Goal: Task Accomplishment & Management: Use online tool/utility

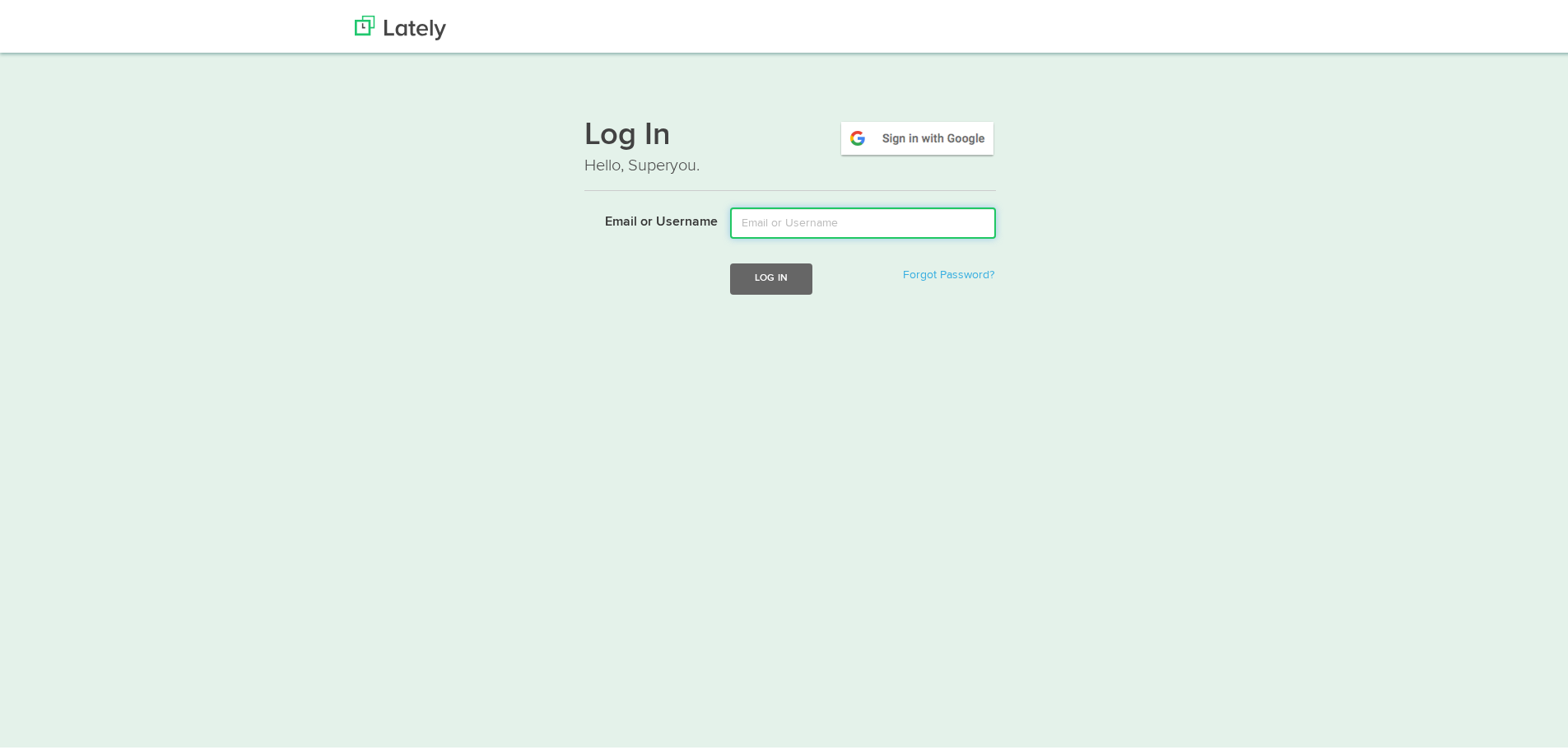
click at [771, 224] on input "Email or Username" at bounding box center [863, 219] width 266 height 31
type input "[EMAIL_ADDRESS][DOMAIN_NAME]"
click at [771, 270] on button "Log In" at bounding box center [771, 274] width 82 height 30
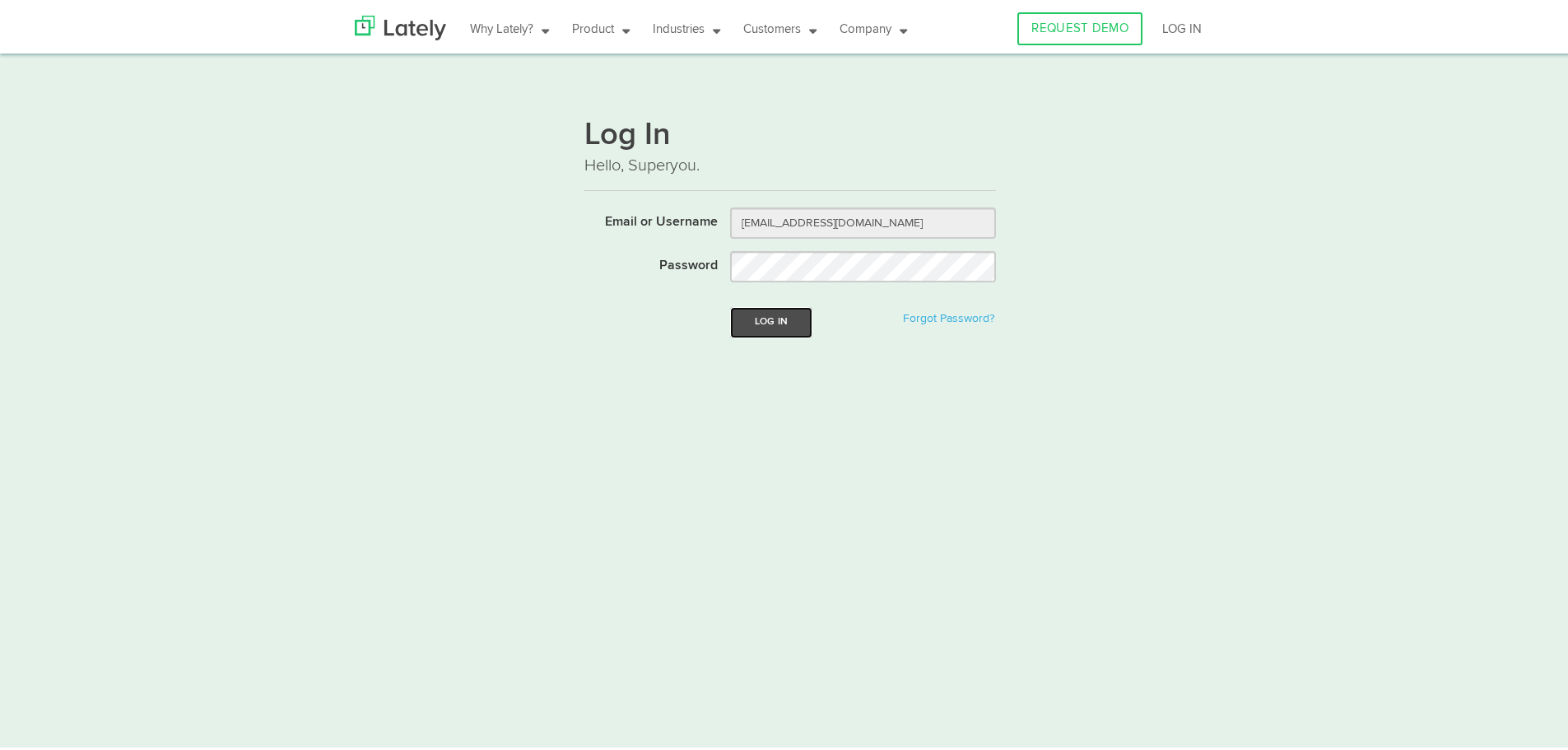
click at [771, 318] on button "Log In" at bounding box center [771, 318] width 82 height 30
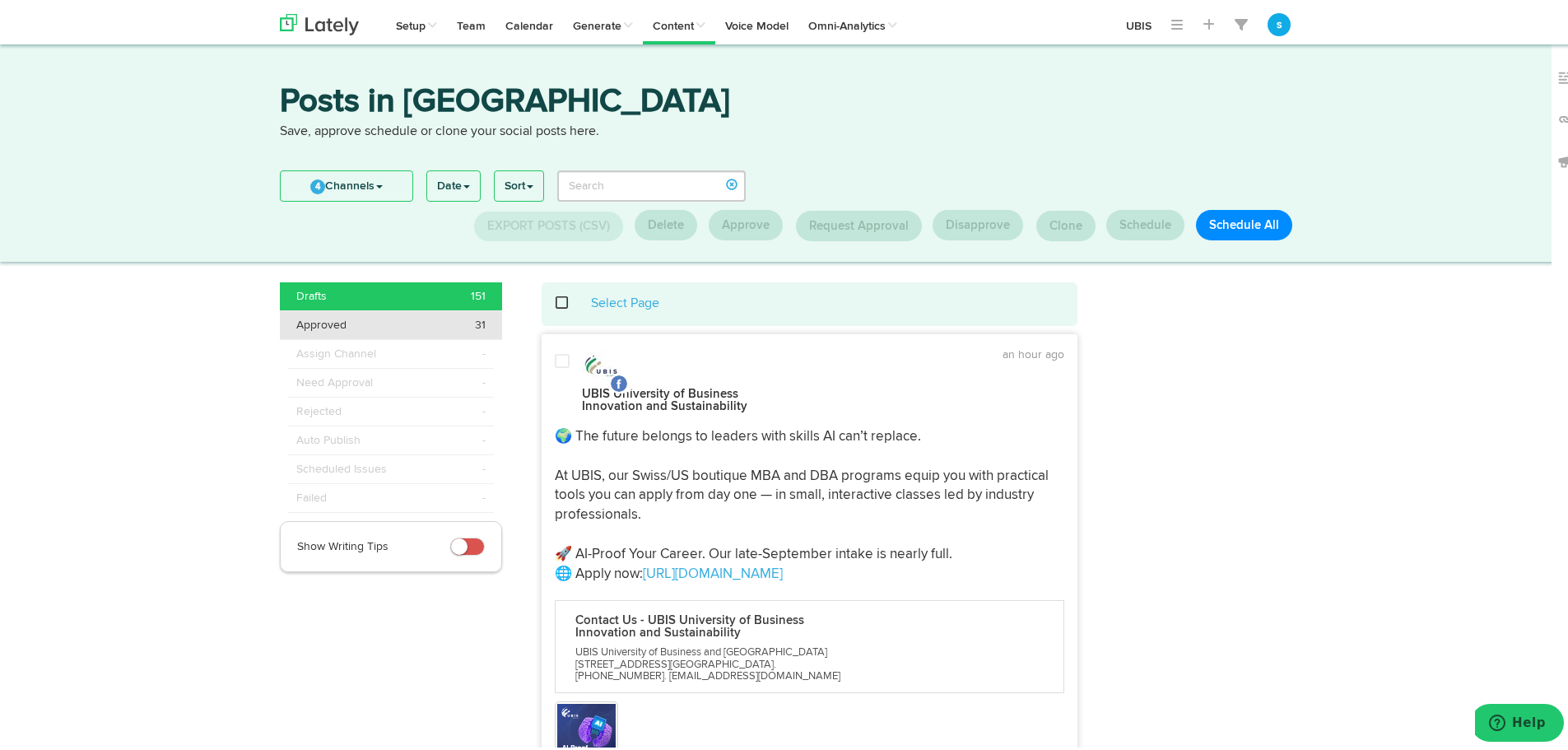
click at [334, 319] on span "Approved" at bounding box center [321, 321] width 50 height 16
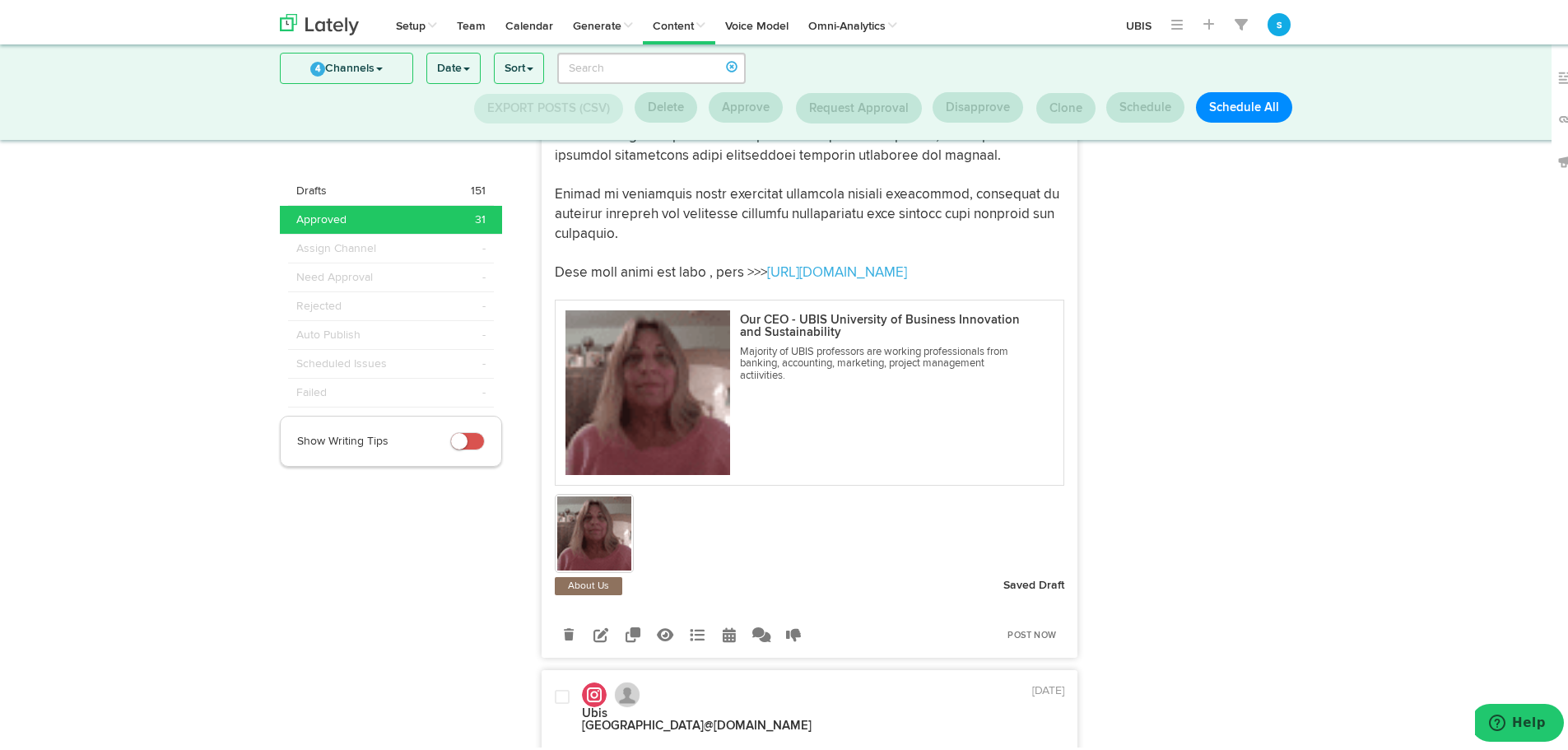
scroll to position [1735, 0]
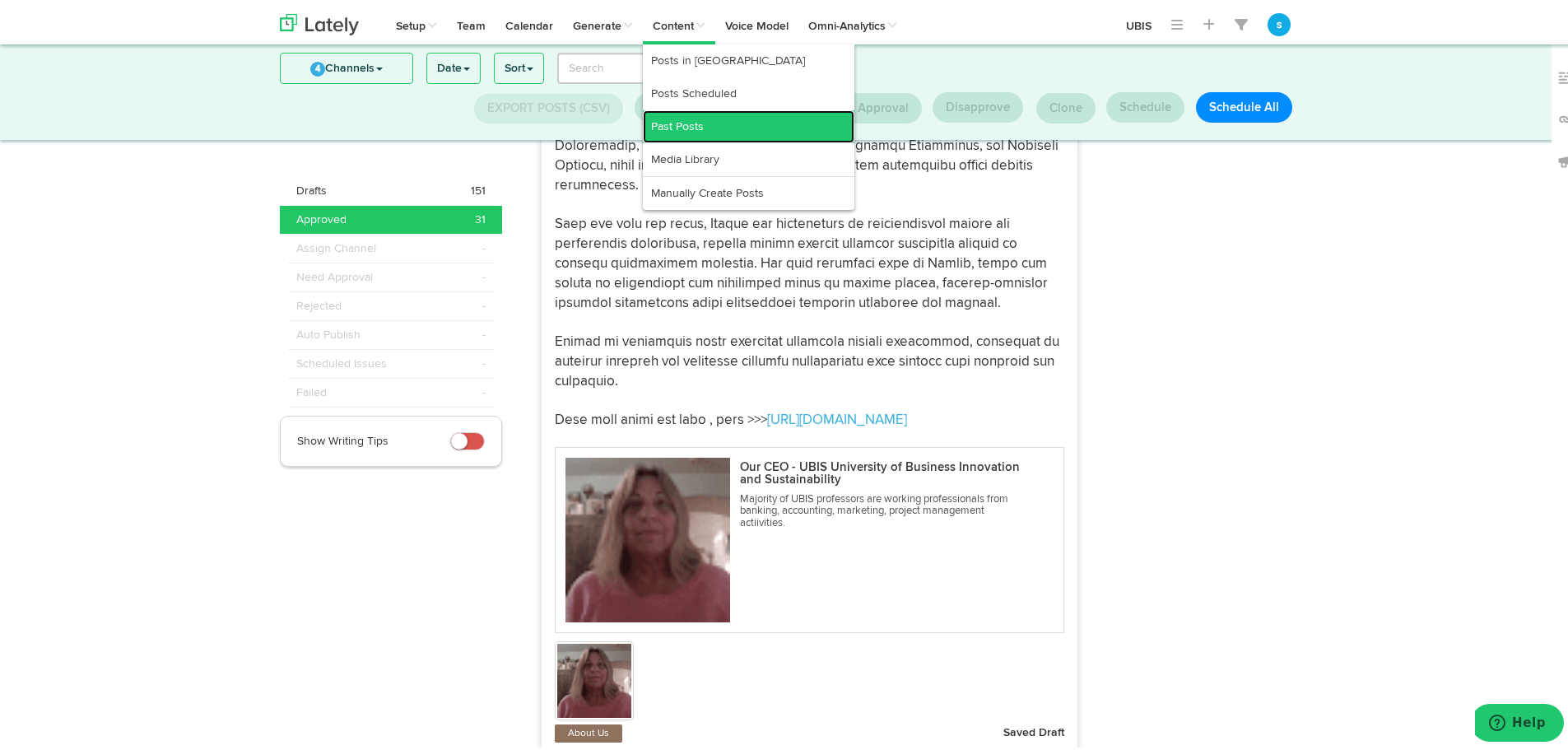
click at [696, 115] on link "Past Posts" at bounding box center [748, 123] width 211 height 33
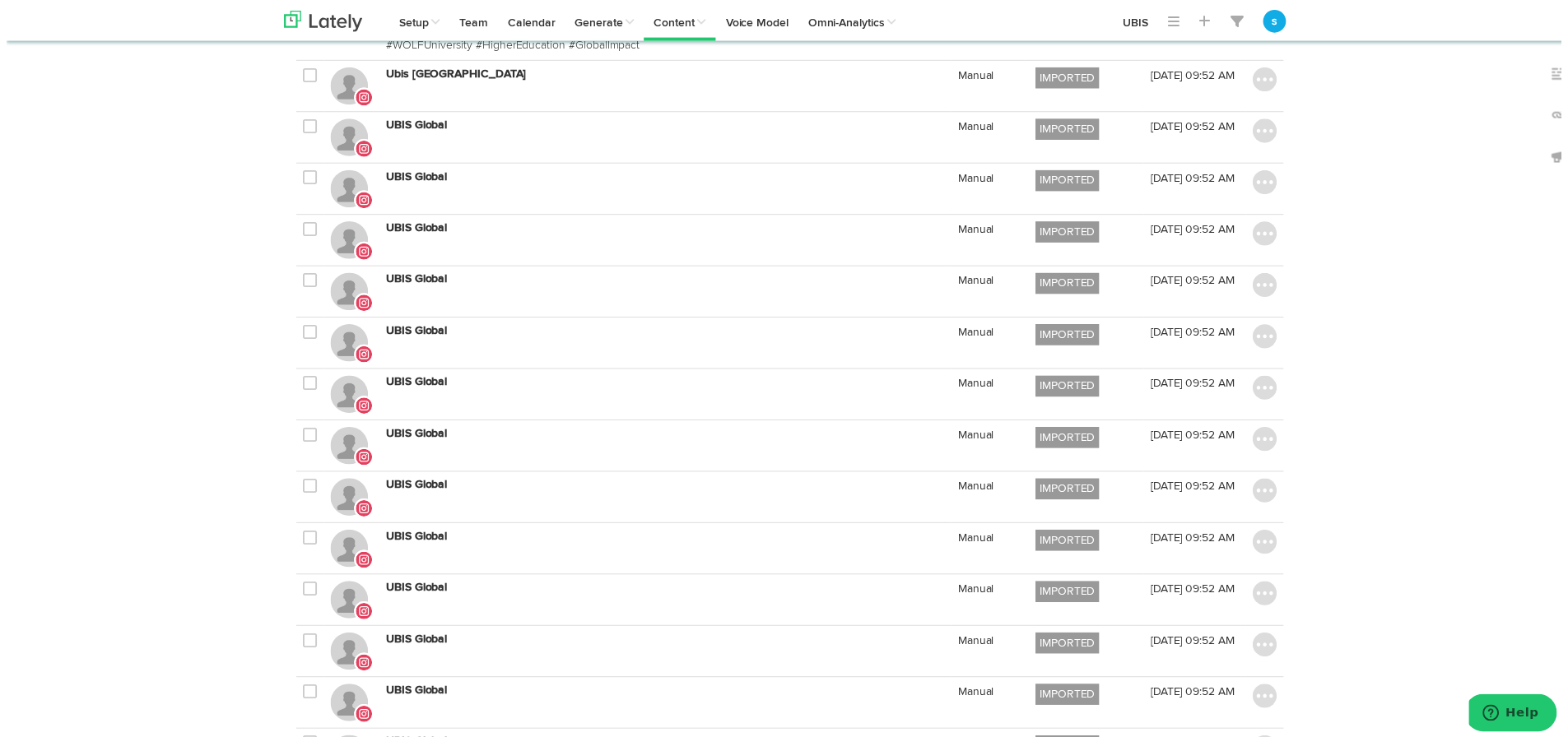
scroll to position [1903, 0]
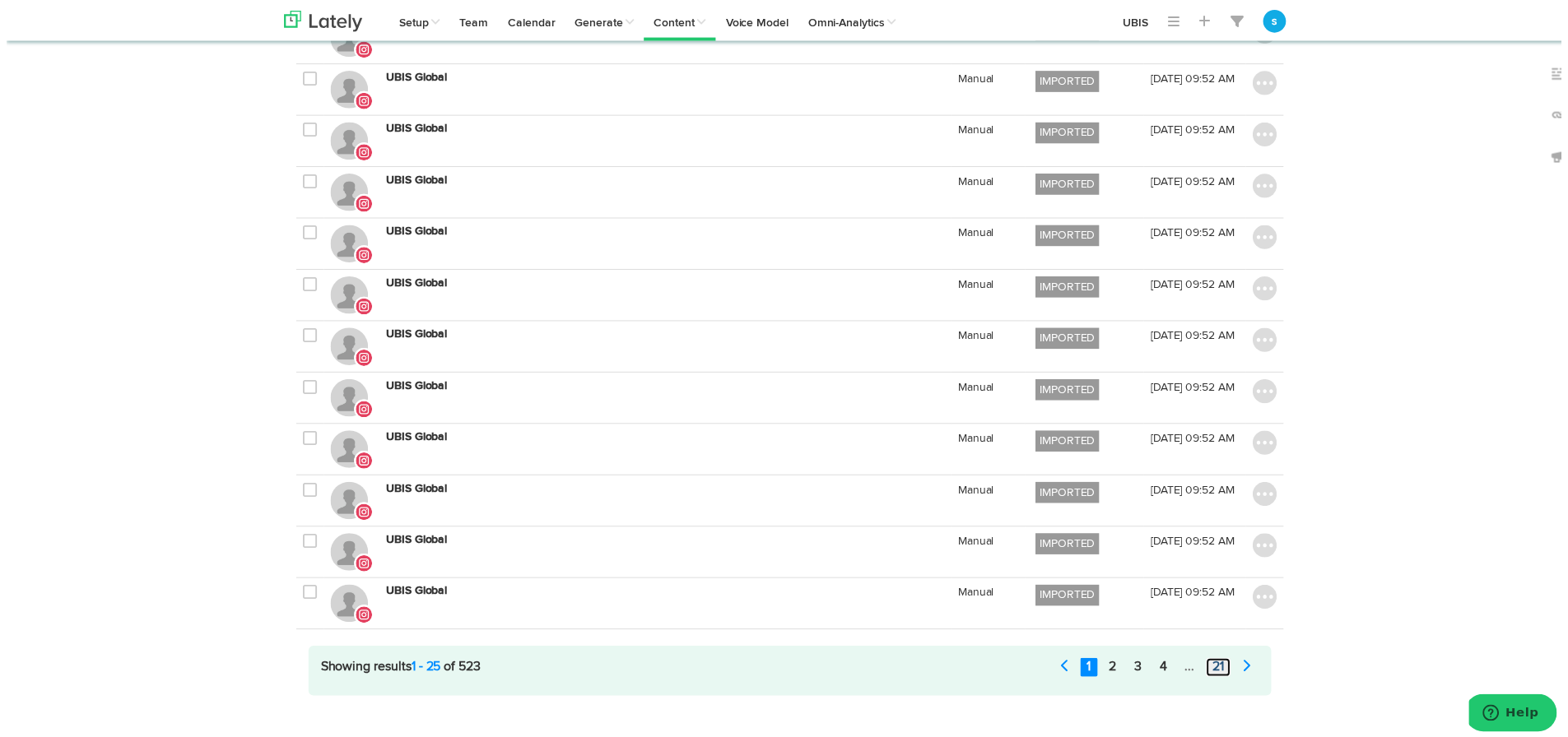
click at [1215, 665] on link "21" at bounding box center [1222, 674] width 25 height 19
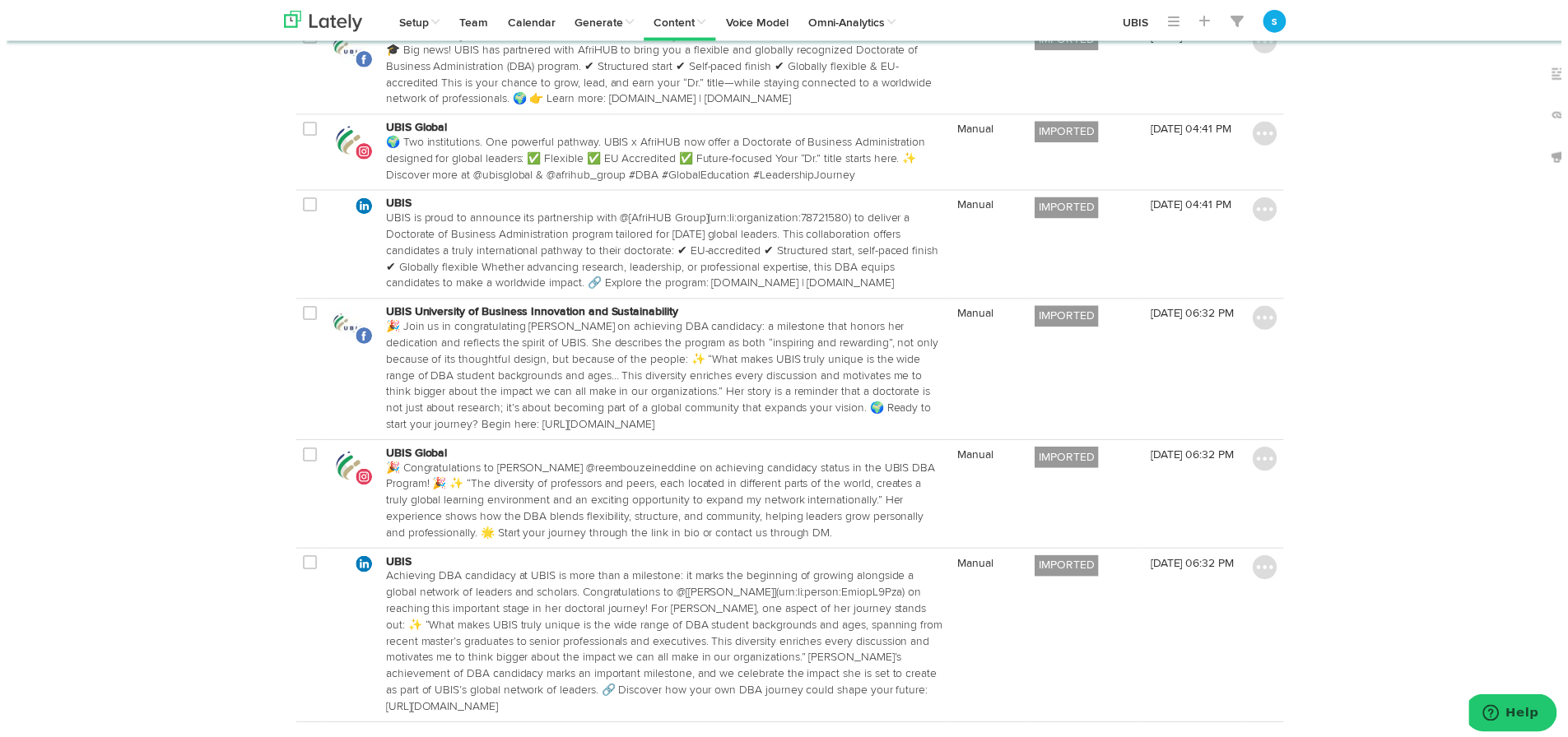
scroll to position [2215, 0]
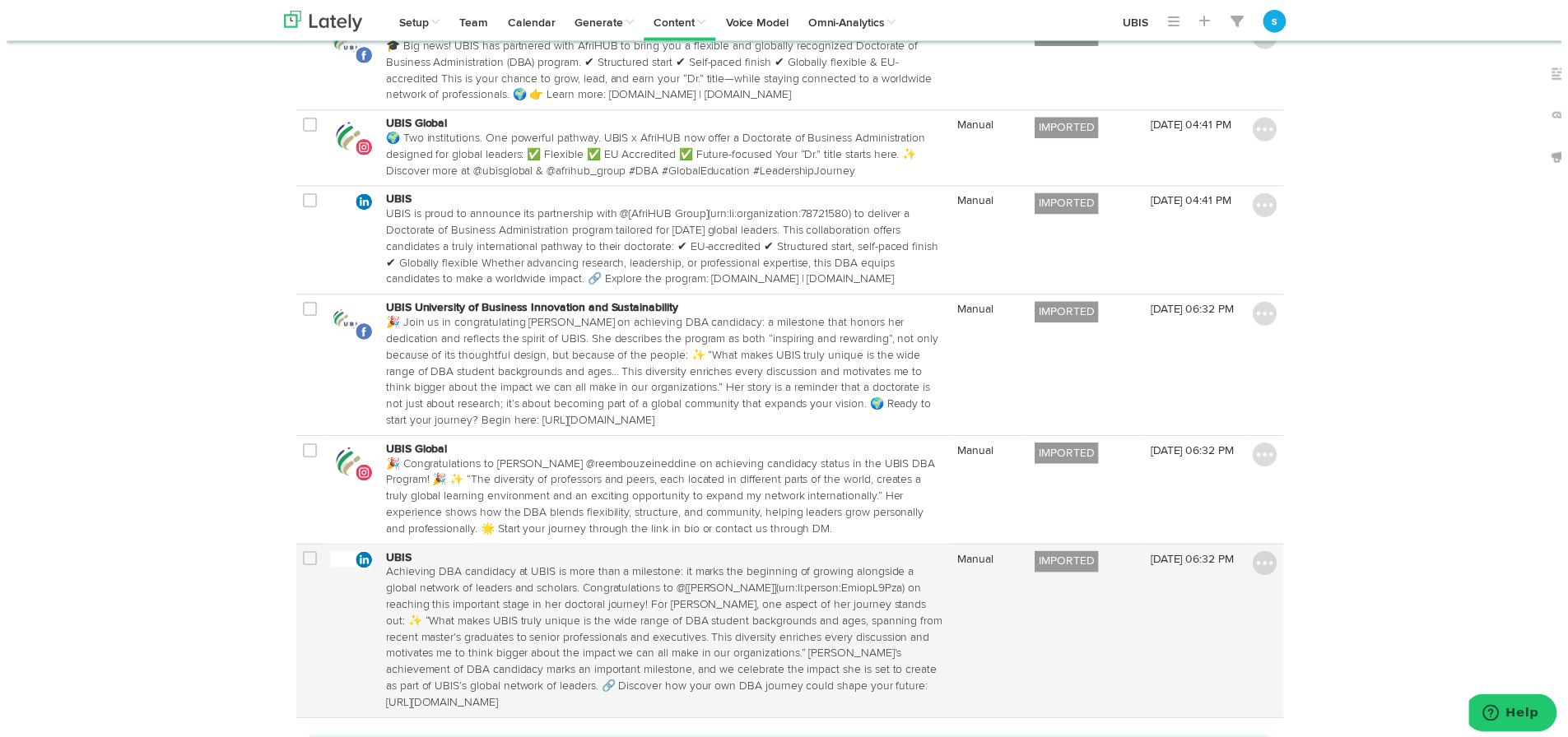
click at [386, 570] on p "Achieving DBA candidacy at UBIS is more than a milestone: it marks the beginnin…" at bounding box center [664, 644] width 563 height 148
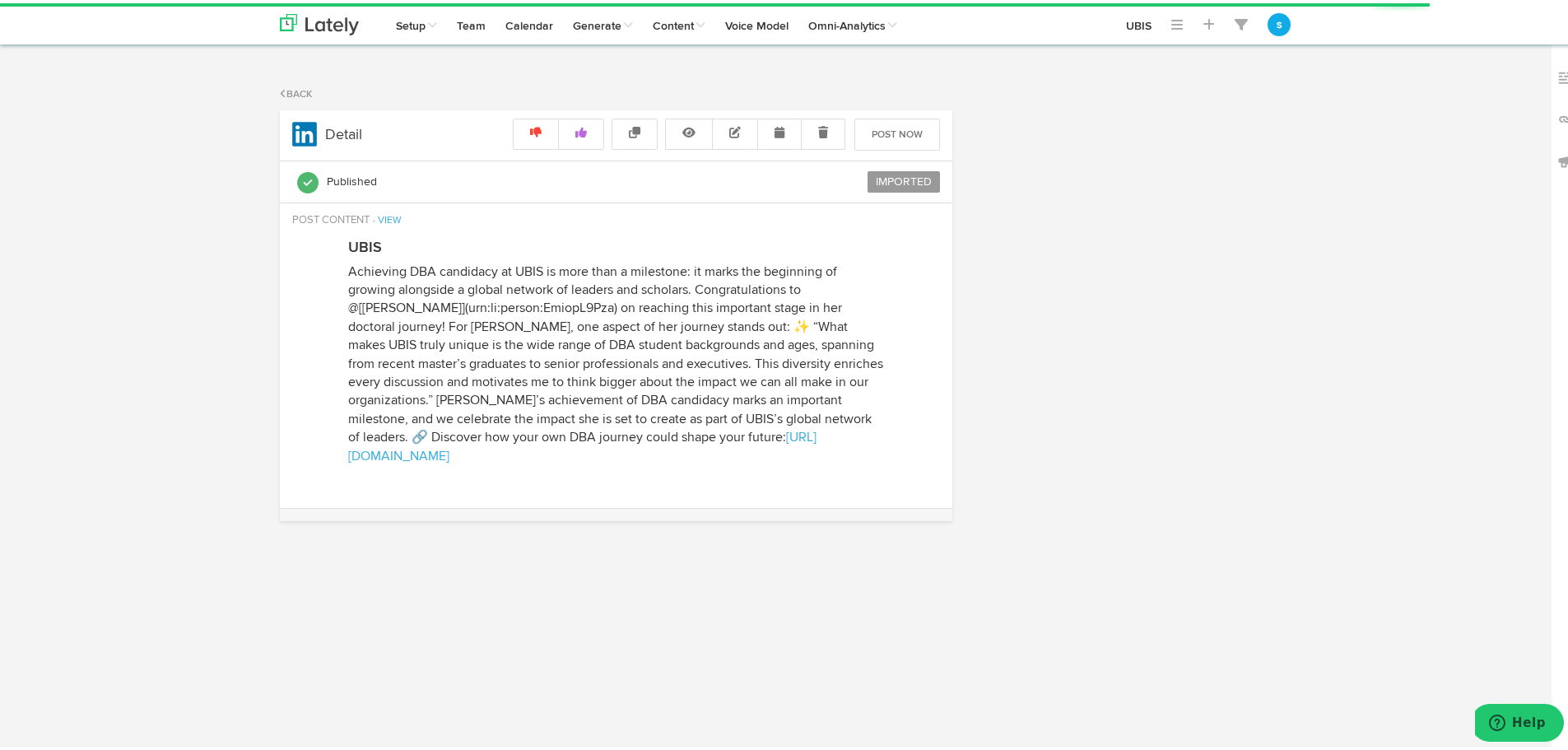
radio input "true"
select select "6"
select select "32"
select select "PM"
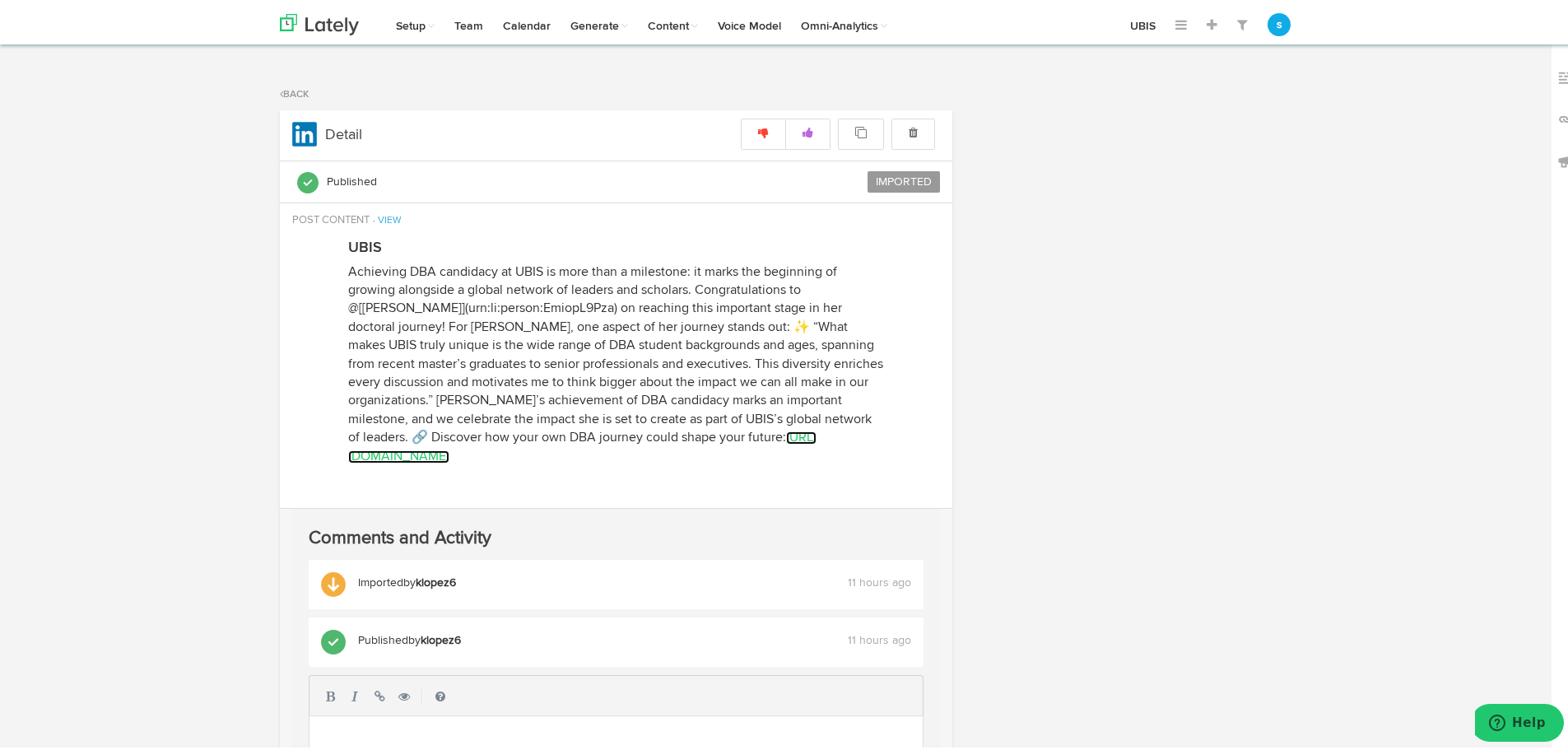
click at [773, 432] on link "[URL][DOMAIN_NAME]" at bounding box center [582, 444] width 469 height 31
